Goal: Task Accomplishment & Management: Manage account settings

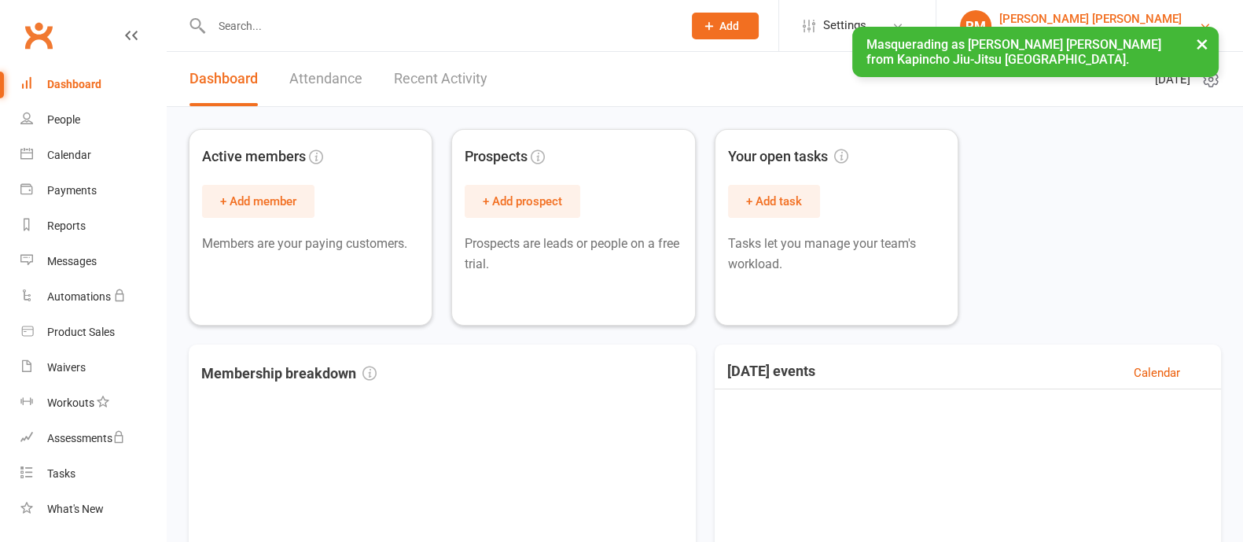
drag, startPoint x: 0, startPoint y: 0, endPoint x: 1177, endPoint y: 36, distance: 1178.0
click at [1209, 40] on button "×" at bounding box center [1202, 44] width 28 height 34
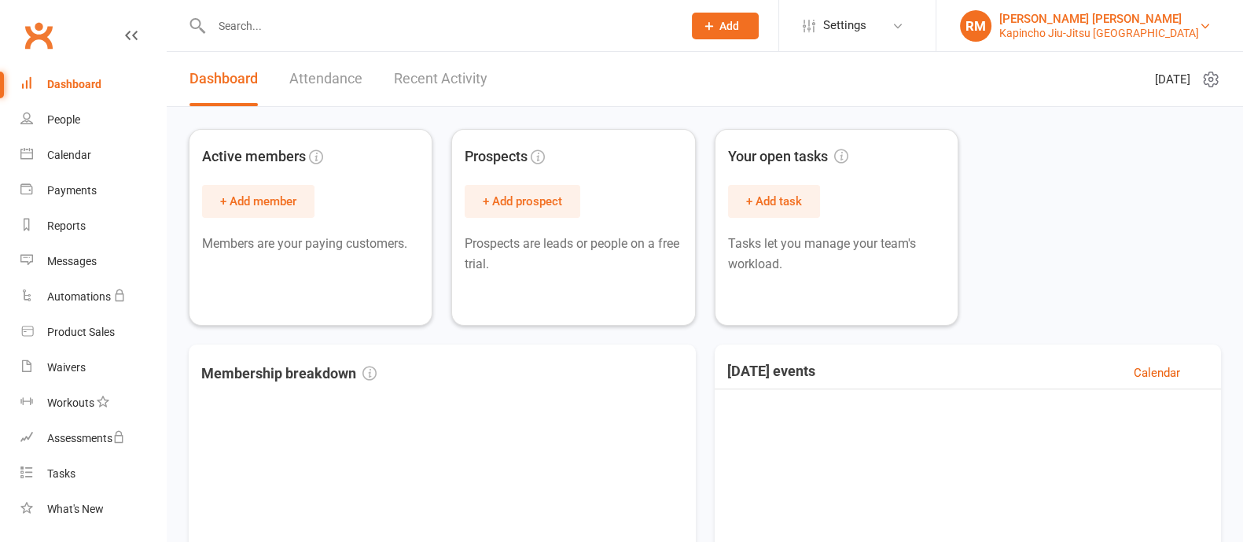
click at [1063, 13] on div "[PERSON_NAME] [PERSON_NAME]" at bounding box center [1099, 19] width 200 height 14
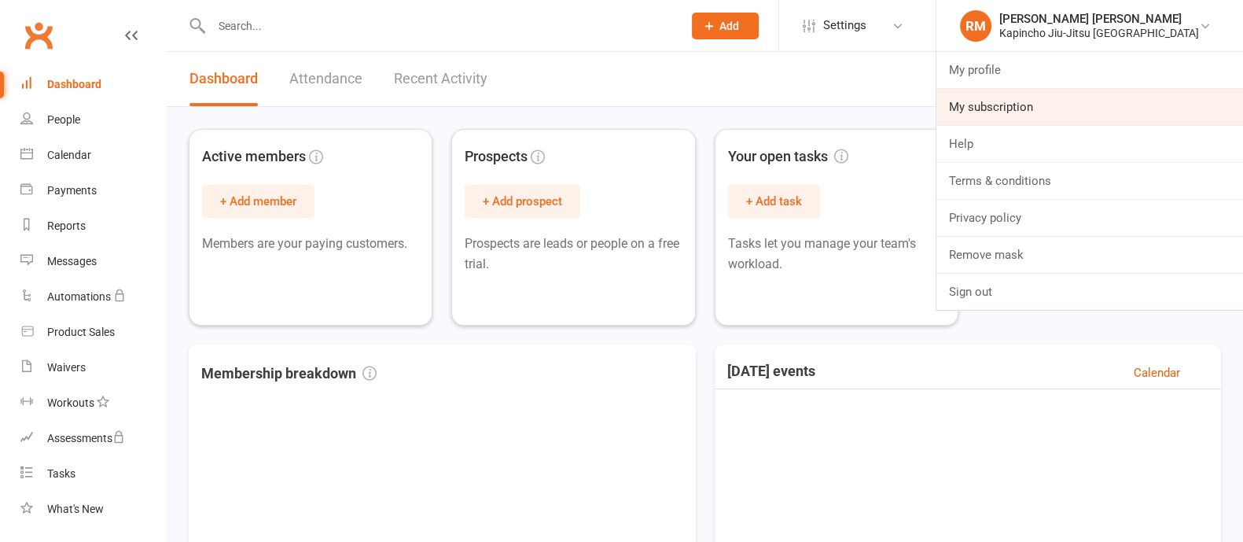
click at [1069, 102] on link "My subscription" at bounding box center [1089, 107] width 307 height 36
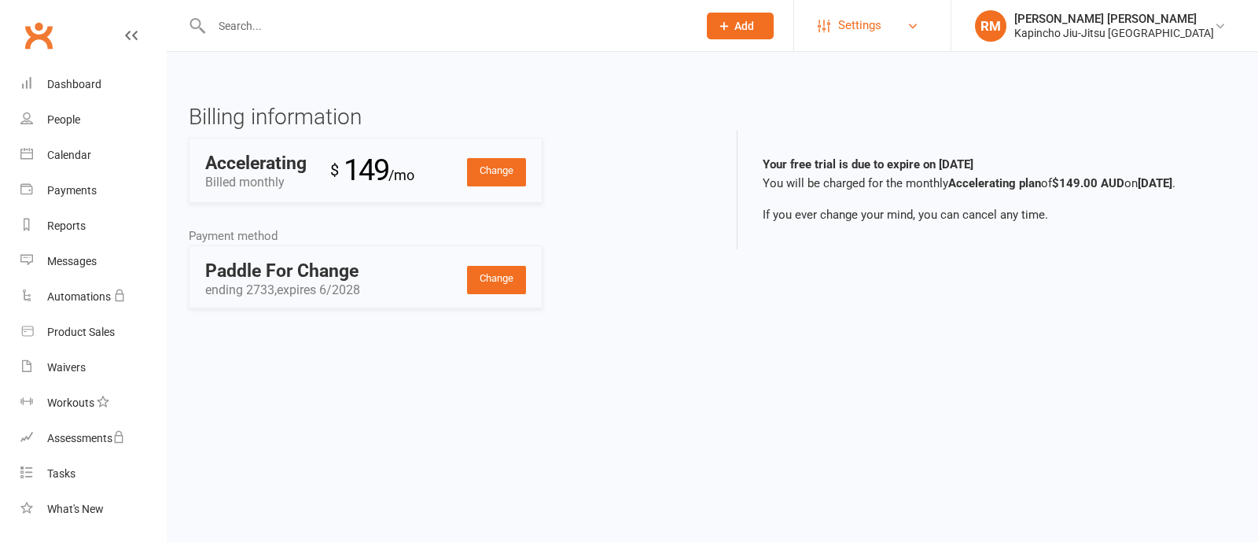
click at [881, 29] on span "Settings" at bounding box center [859, 25] width 43 height 35
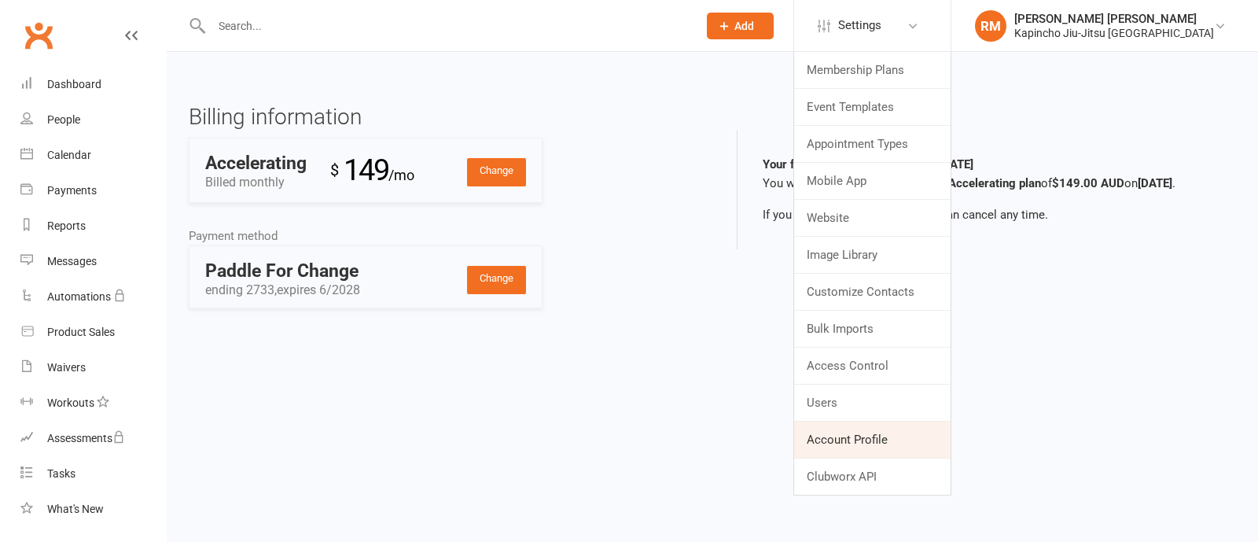
click at [922, 435] on link "Account Profile" at bounding box center [872, 439] width 156 height 36
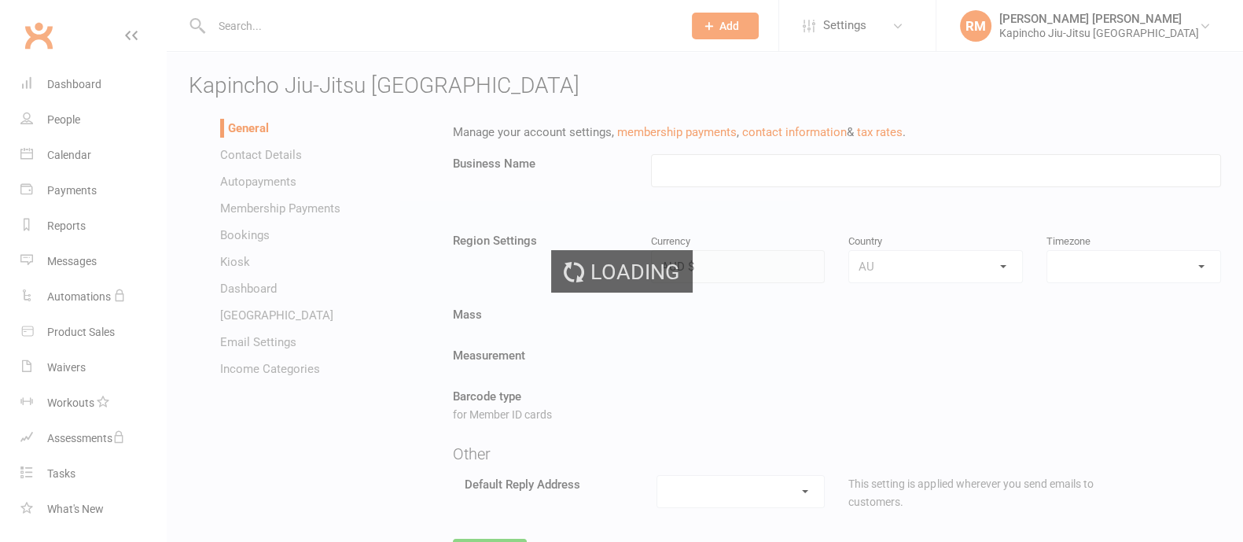
type input "Kapincho Jiu-Jitsu [GEOGRAPHIC_DATA]"
select select "Australia/Sydney"
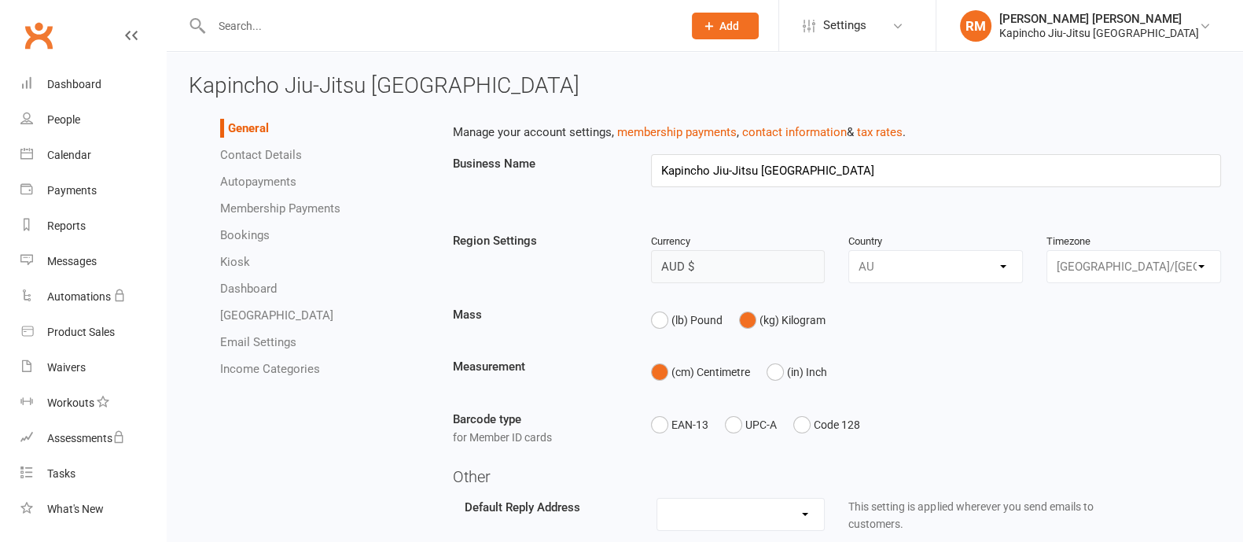
click at [291, 86] on span "Kapincho Jiu-Jitsu [GEOGRAPHIC_DATA]" at bounding box center [384, 85] width 391 height 26
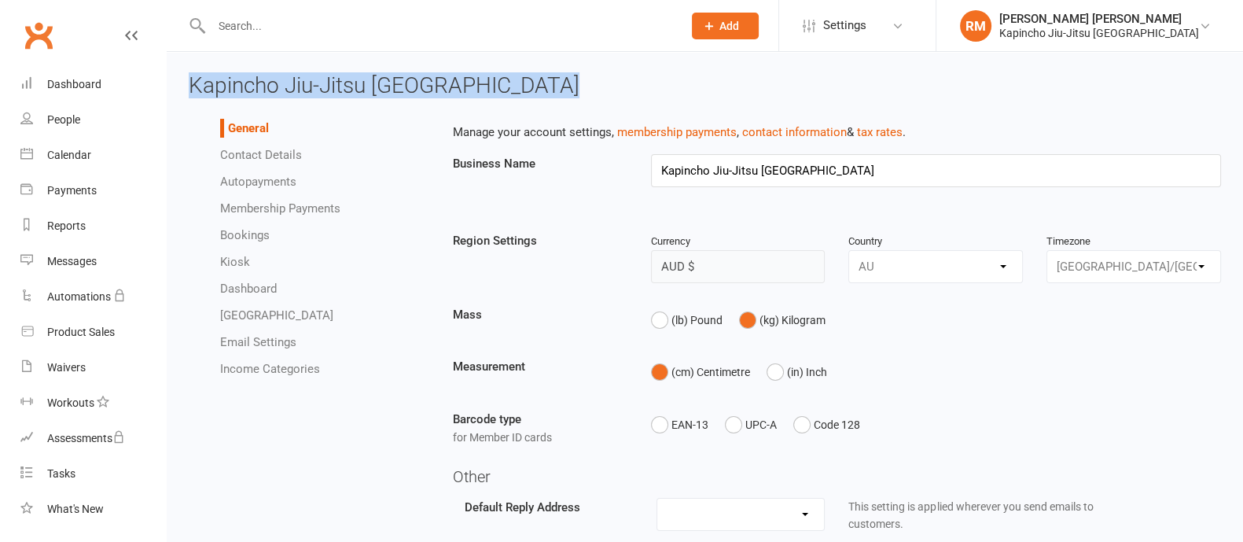
click at [291, 85] on span "Kapincho Jiu-Jitsu [GEOGRAPHIC_DATA]" at bounding box center [384, 85] width 391 height 26
copy span "Kapincho Jiu-Jitsu [GEOGRAPHIC_DATA]"
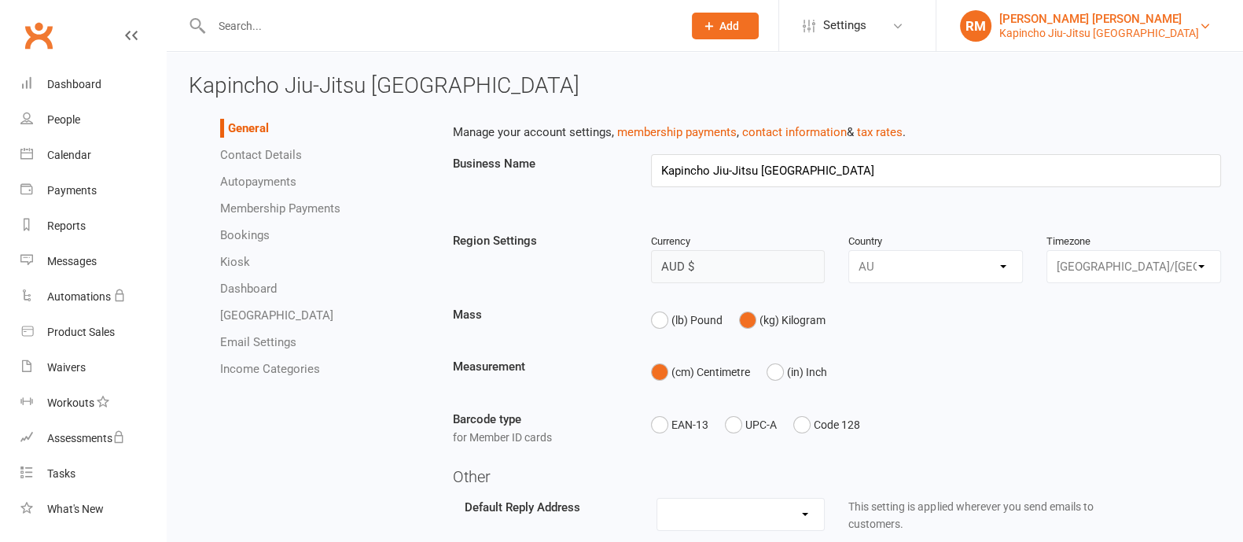
click at [1162, 23] on div "[PERSON_NAME] [PERSON_NAME]" at bounding box center [1099, 19] width 200 height 14
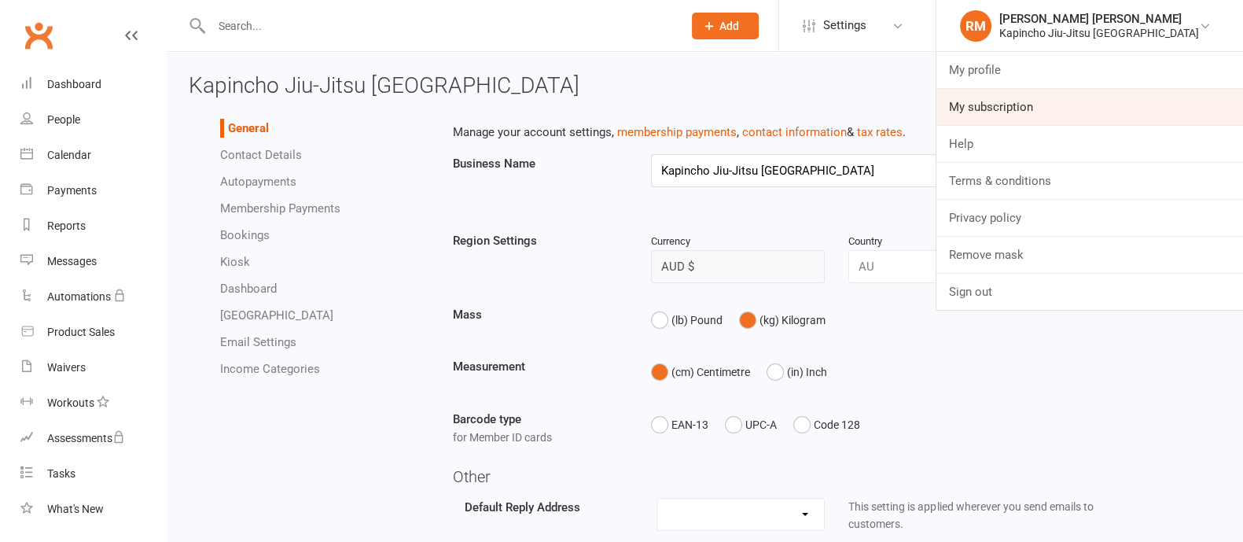
click at [1071, 98] on link "My subscription" at bounding box center [1089, 107] width 307 height 36
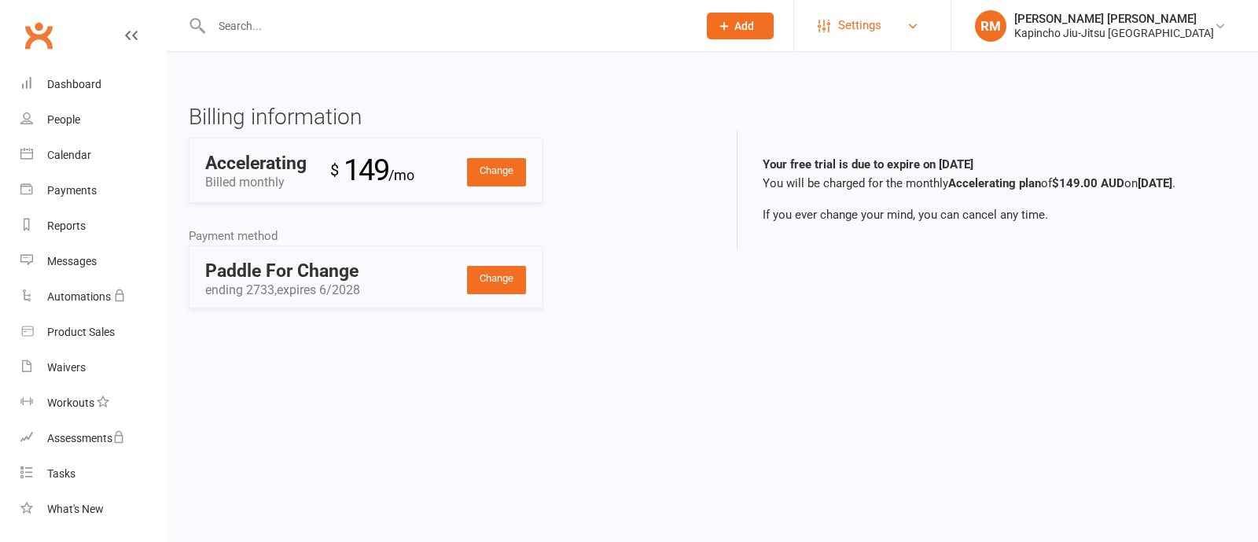
click at [881, 15] on span "Settings" at bounding box center [859, 25] width 43 height 35
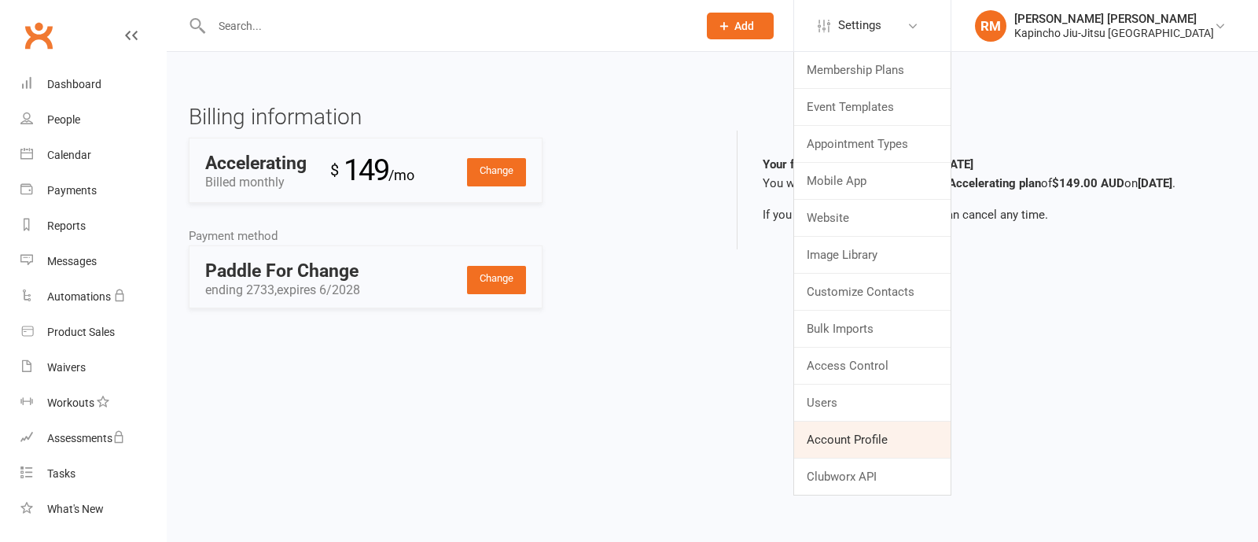
click at [912, 440] on link "Account Profile" at bounding box center [872, 439] width 156 height 36
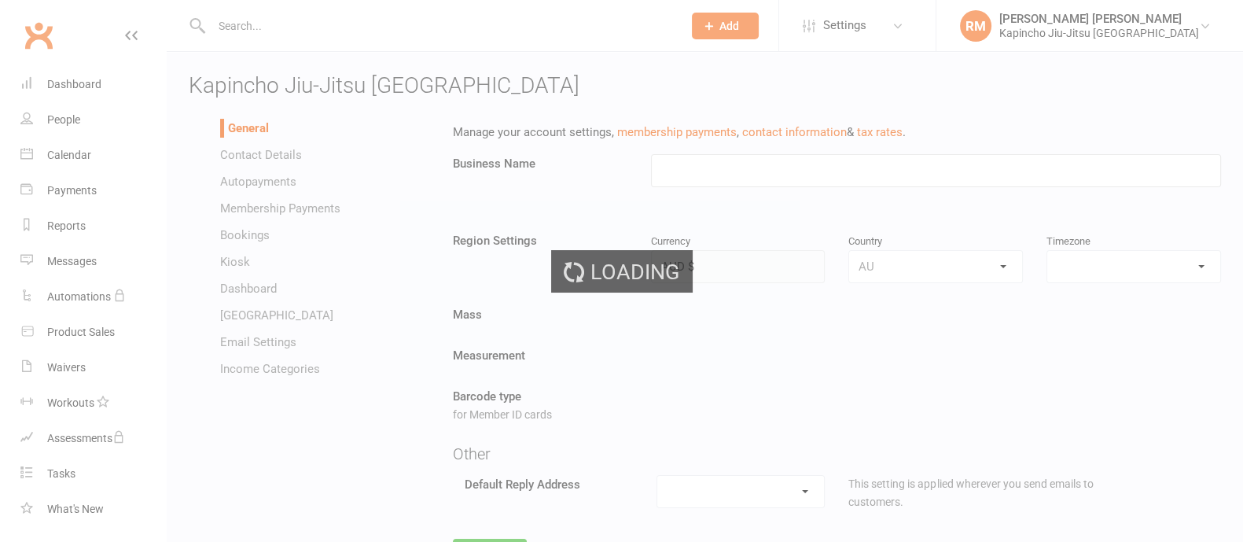
type input "Kapincho Jiu-Jitsu [GEOGRAPHIC_DATA]"
select select "Australia/Sydney"
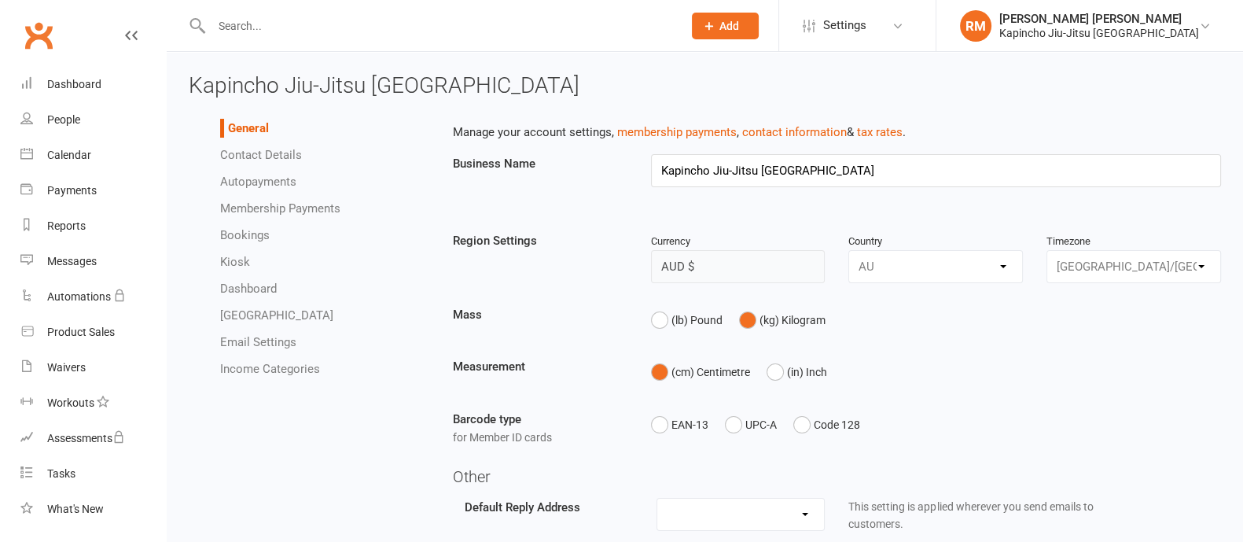
click at [363, 89] on span "Kapincho Jiu-Jitsu [GEOGRAPHIC_DATA]" at bounding box center [384, 85] width 391 height 26
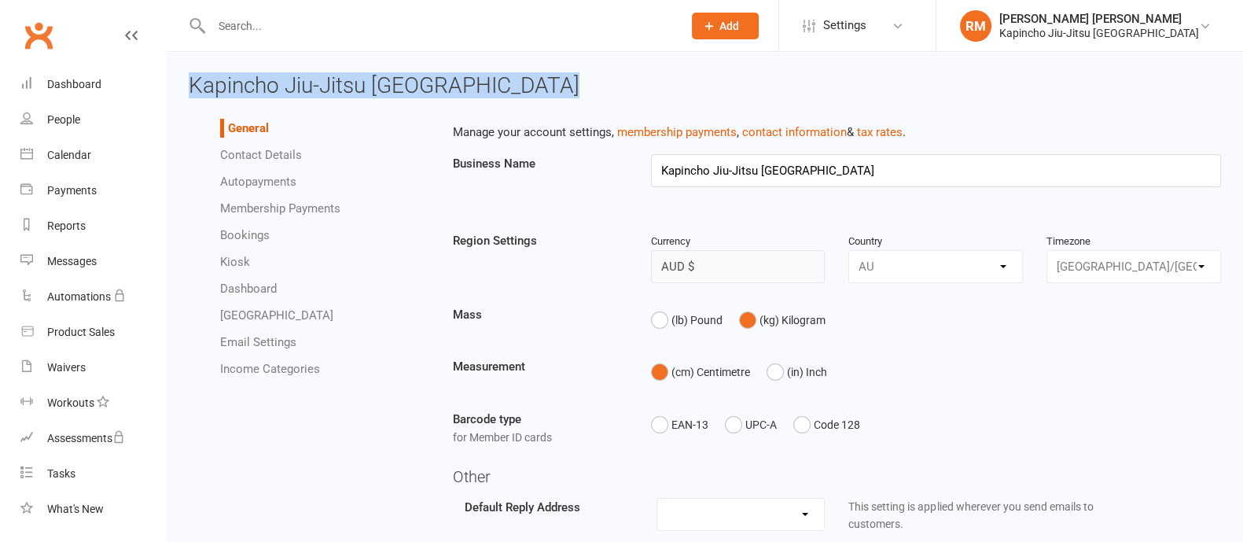
click at [363, 89] on span "Kapincho Jiu-Jitsu [GEOGRAPHIC_DATA]" at bounding box center [384, 85] width 391 height 26
copy span "Kapincho Jiu-Jitsu [GEOGRAPHIC_DATA]"
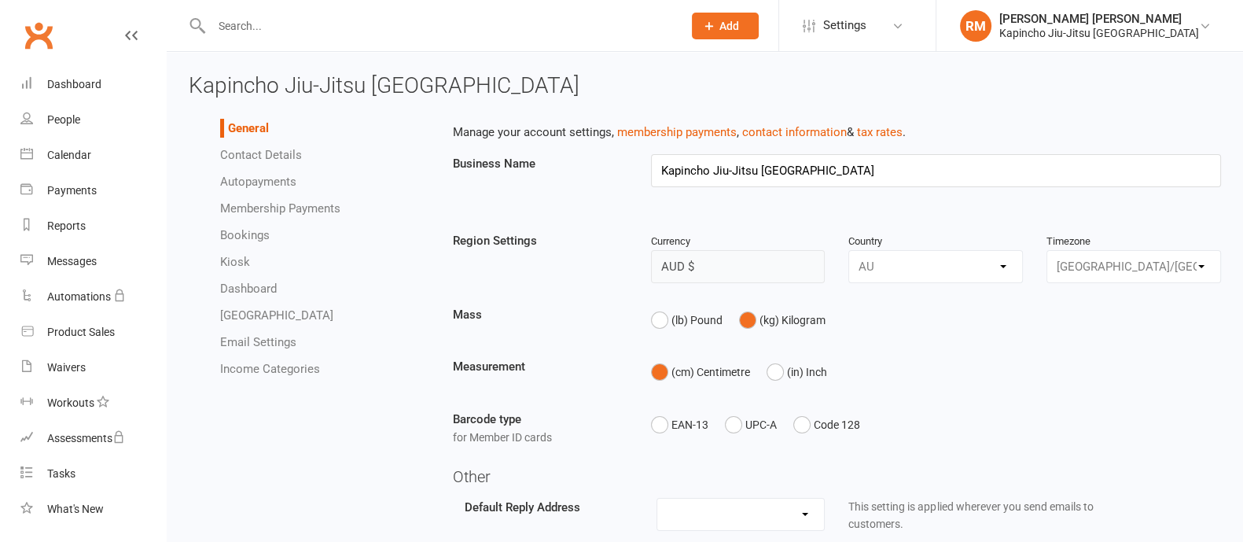
click at [263, 156] on link "Contact Details" at bounding box center [261, 155] width 82 height 14
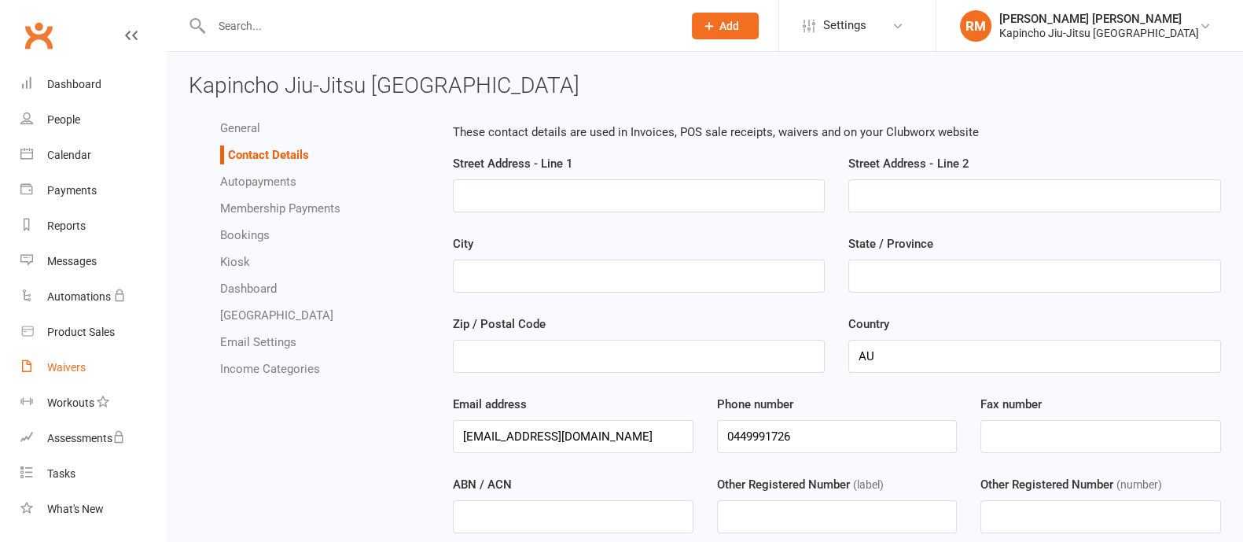
click at [64, 367] on div "Waivers" at bounding box center [66, 367] width 39 height 13
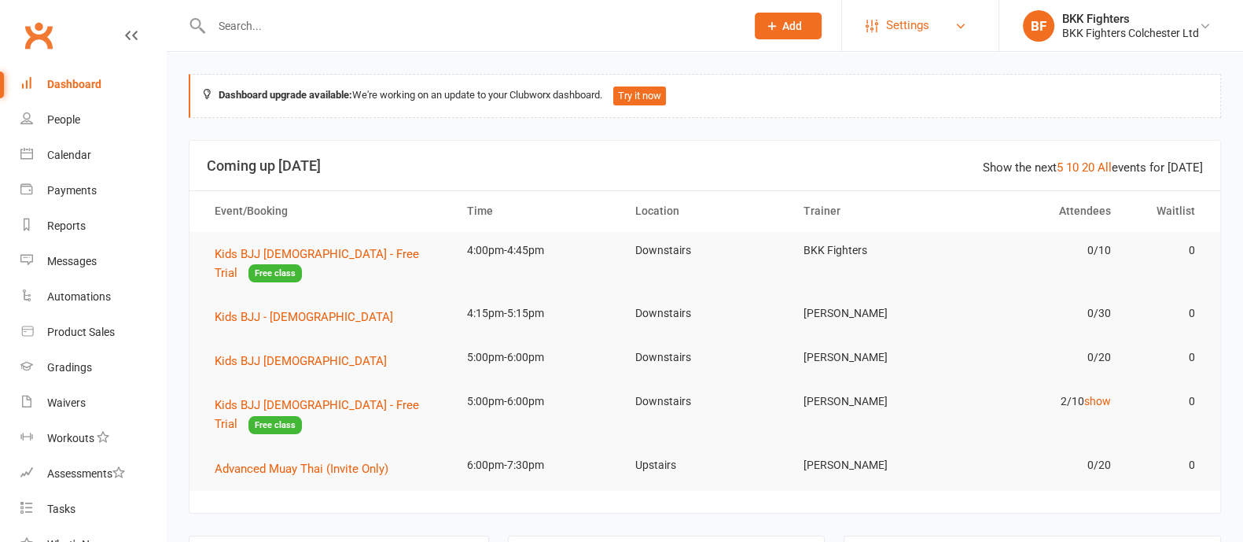
click at [928, 11] on link "Settings" at bounding box center [919, 25] width 109 height 35
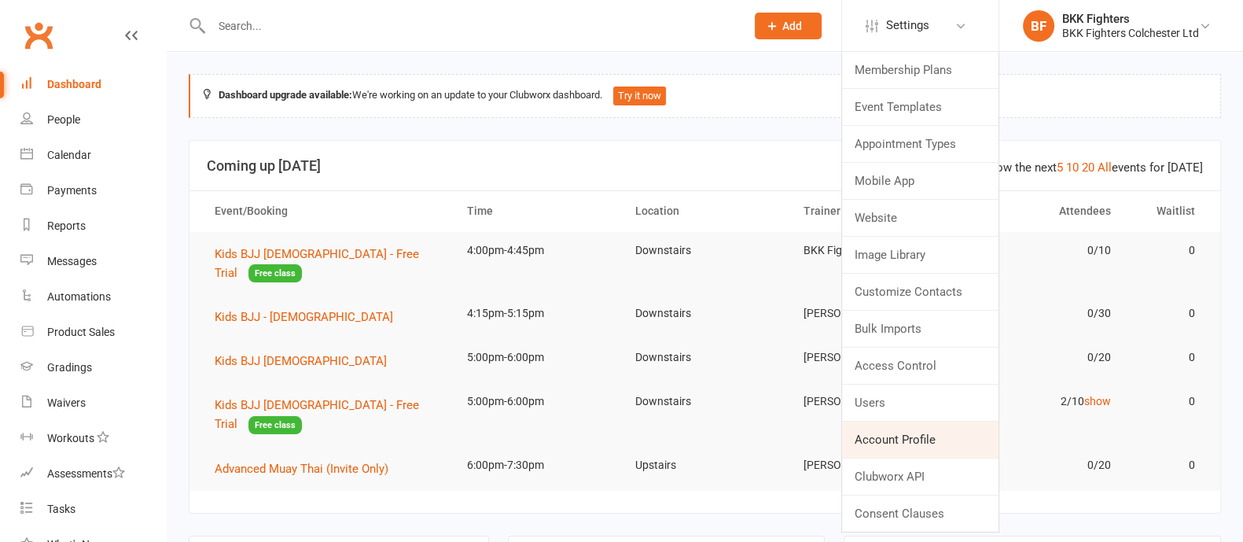
click at [893, 443] on link "Account Profile" at bounding box center [920, 439] width 156 height 36
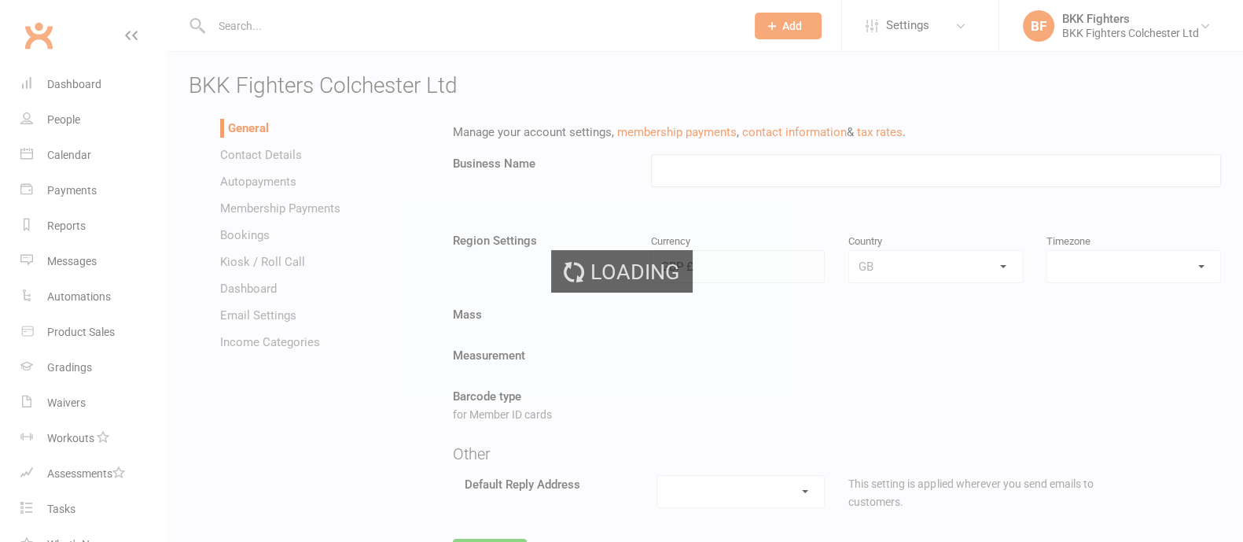
type input "BKK Fighters Colchester Ltd"
select select "Europe/London"
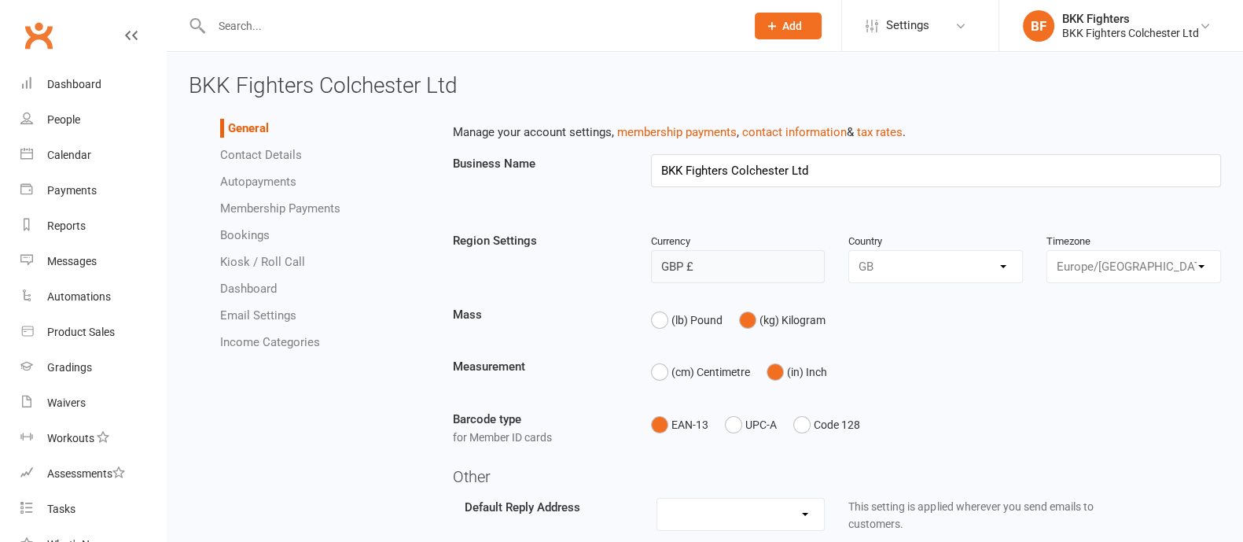
click at [248, 185] on link "Autopayments" at bounding box center [258, 181] width 76 height 14
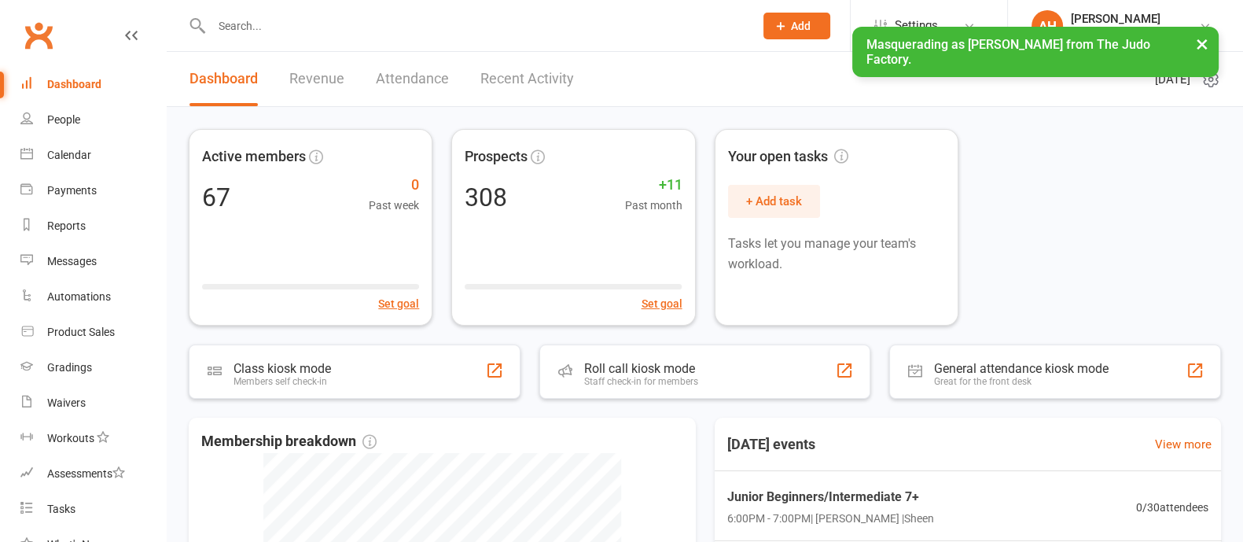
click at [1226, 39] on li "AH [PERSON_NAME] The Judo Factory My profile My subscription Help Terms & condi…" at bounding box center [1125, 25] width 236 height 51
click at [1209, 48] on button "×" at bounding box center [1202, 44] width 28 height 34
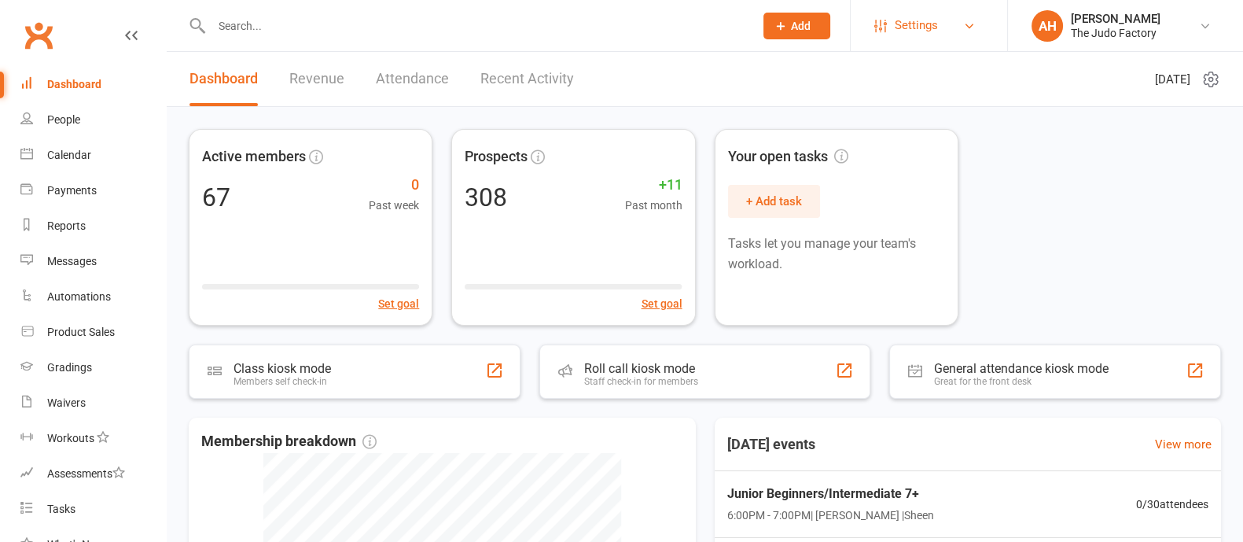
click at [942, 41] on link "Settings" at bounding box center [928, 25] width 109 height 35
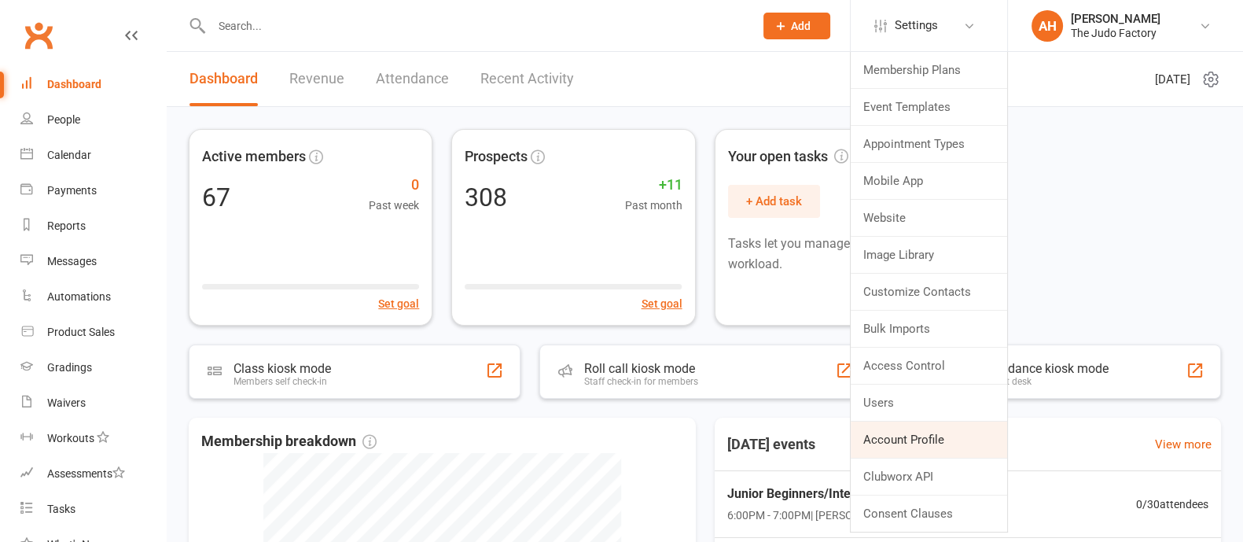
click at [911, 439] on link "Account Profile" at bounding box center [928, 439] width 156 height 36
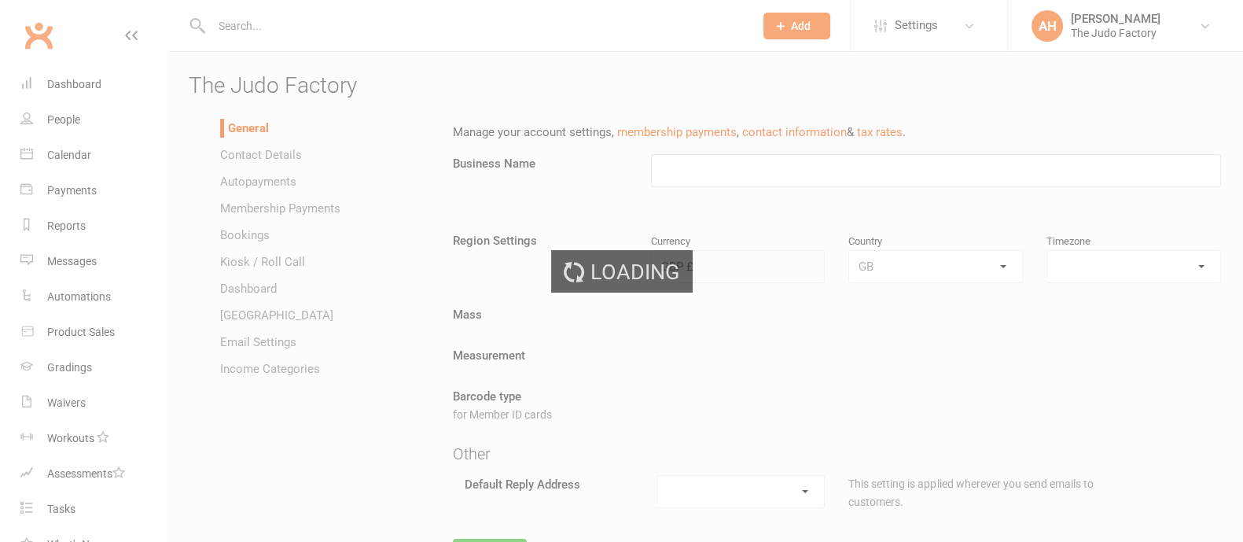
type input "The Judo Factory"
select select "Europe/[GEOGRAPHIC_DATA]"
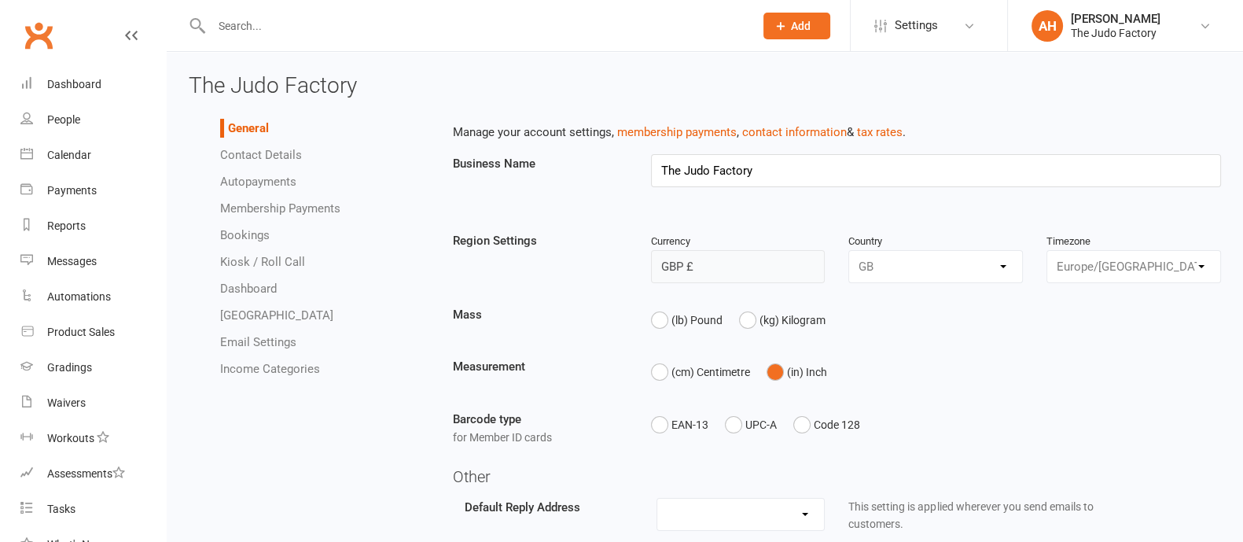
click at [284, 183] on link "Autopayments" at bounding box center [258, 181] width 76 height 14
